Goal: Navigation & Orientation: Find specific page/section

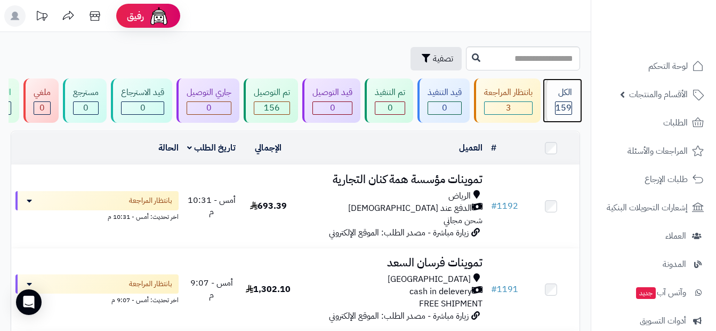
click at [457, 90] on div "الكل" at bounding box center [563, 92] width 17 height 12
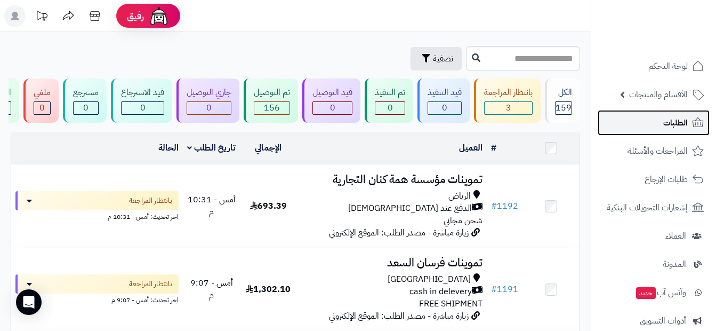
click at [673, 132] on link "الطلبات" at bounding box center [654, 123] width 112 height 26
click at [675, 122] on span "الطلبات" at bounding box center [675, 122] width 25 height 15
click at [613, 128] on link "الطلبات" at bounding box center [654, 123] width 112 height 26
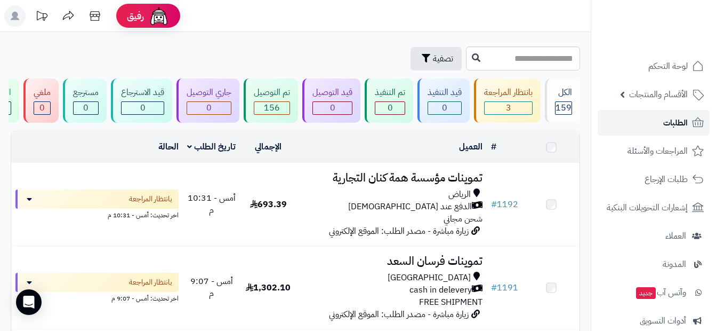
drag, startPoint x: 0, startPoint y: 0, endPoint x: 661, endPoint y: 122, distance: 671.7
click at [661, 122] on link "الطلبات" at bounding box center [654, 123] width 112 height 26
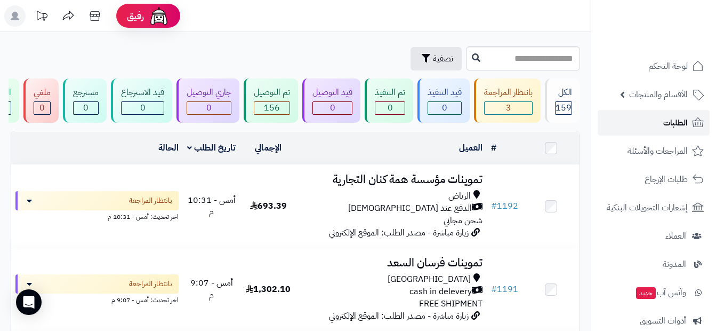
click at [654, 130] on link "الطلبات" at bounding box center [654, 123] width 112 height 26
